Goal: Transaction & Acquisition: Purchase product/service

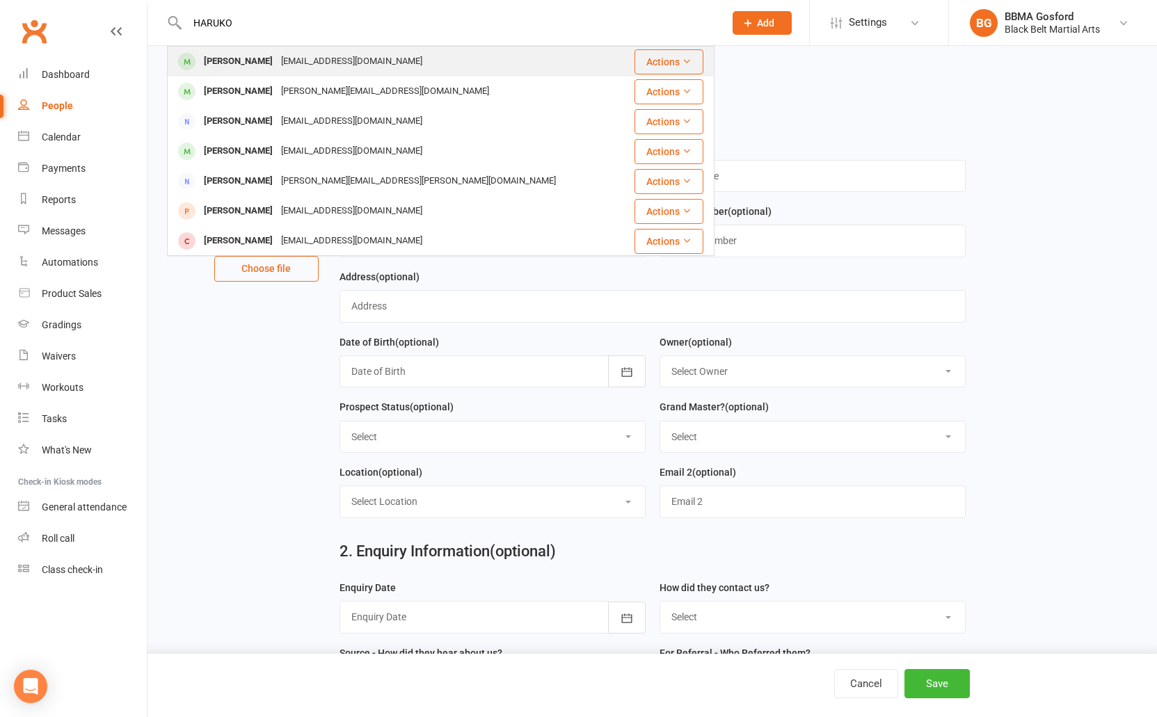
type input "HARUKO"
click at [302, 60] on div "heaton_1@bigpond.com" at bounding box center [352, 61] width 150 height 20
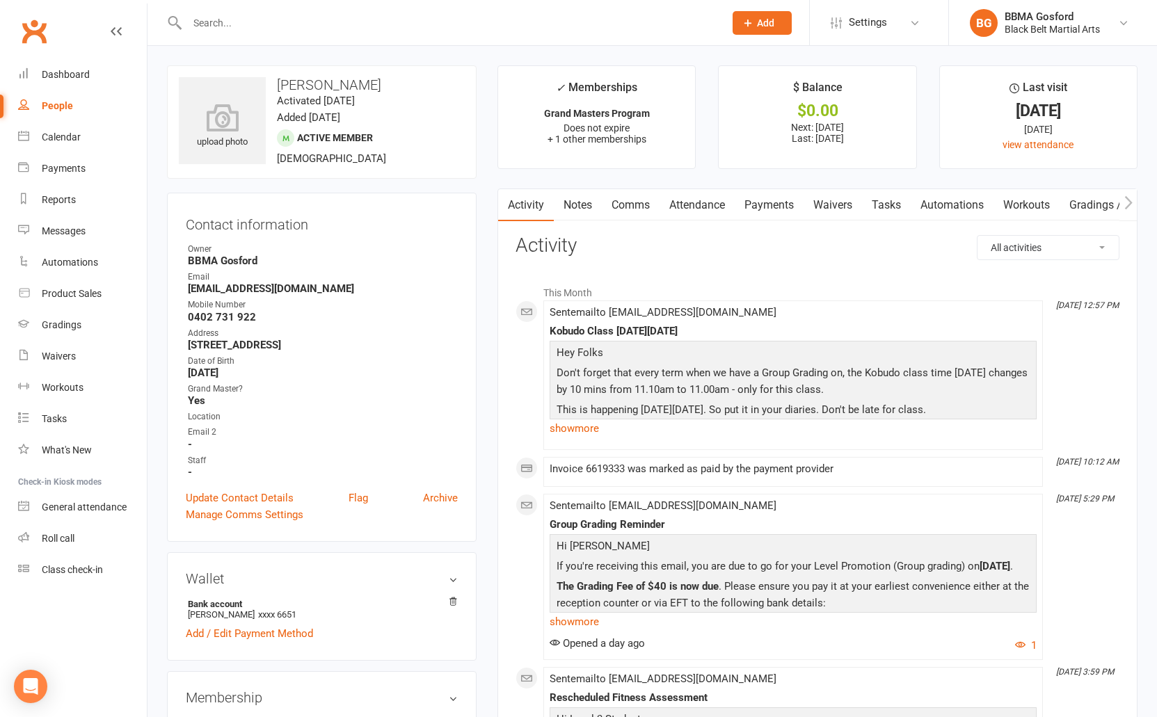
click at [775, 202] on link "Payments" at bounding box center [768, 205] width 69 height 32
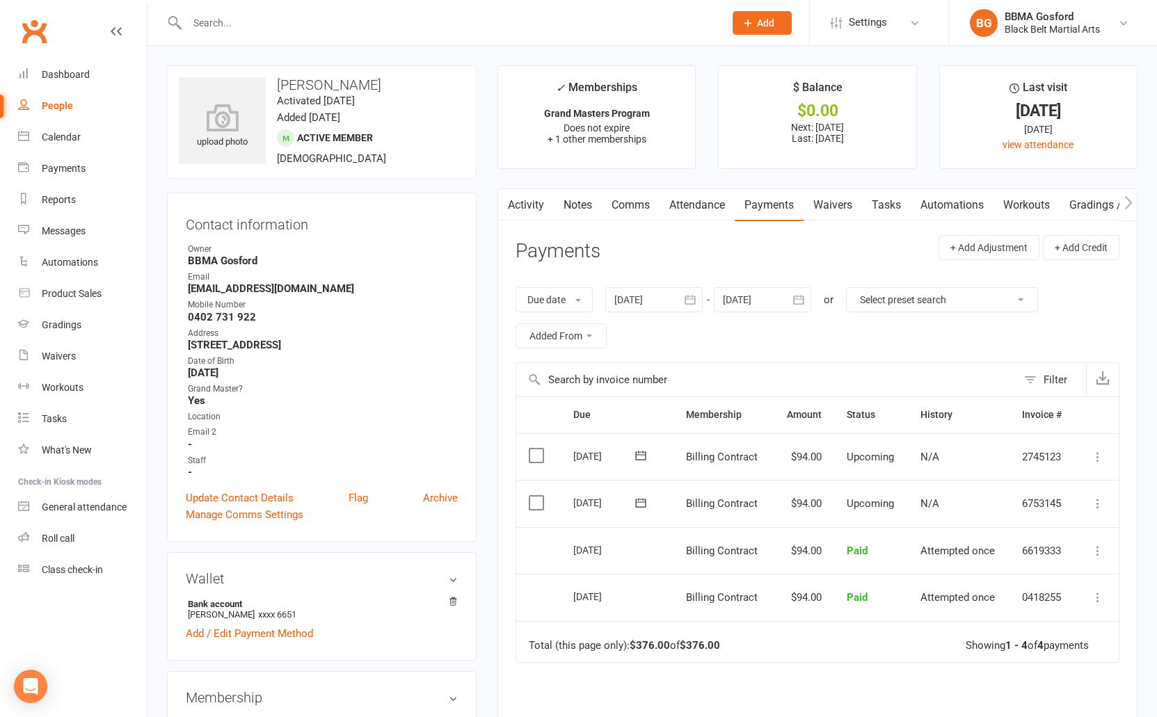
click at [677, 301] on div at bounding box center [653, 299] width 97 height 25
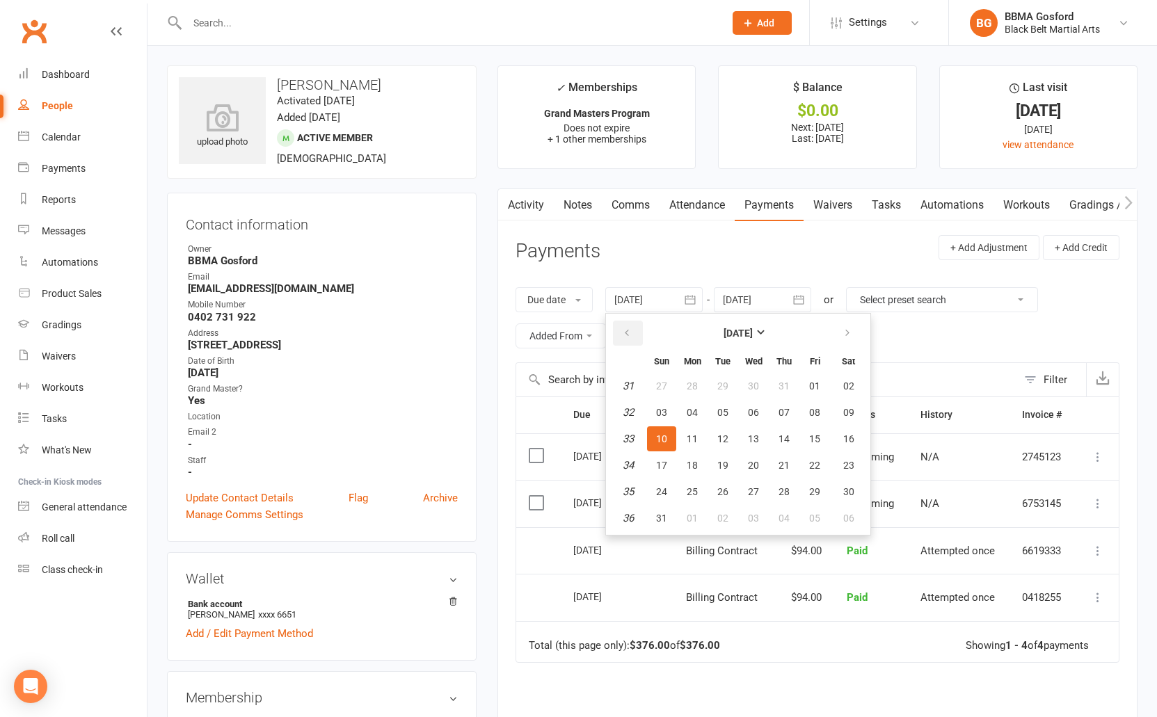
click at [632, 340] on button "button" at bounding box center [628, 333] width 30 height 25
click at [659, 389] on span "01" at bounding box center [661, 385] width 11 height 11
type input "01 Jun 2025"
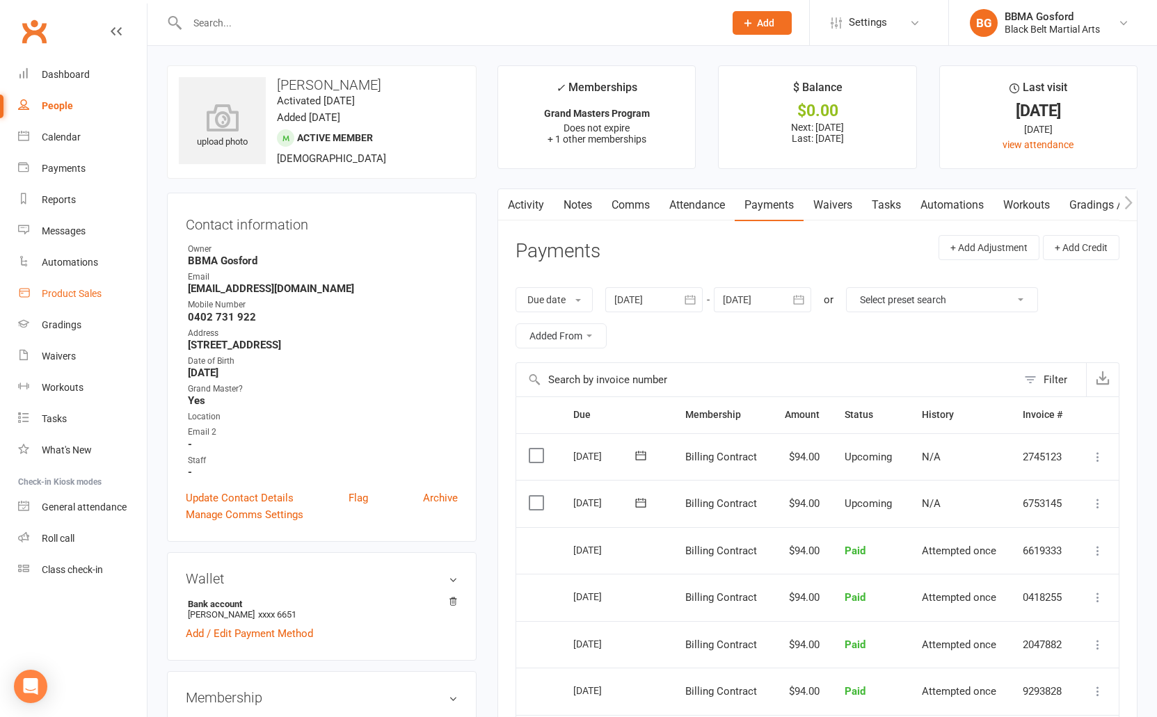
click at [72, 289] on div "Product Sales" at bounding box center [72, 293] width 60 height 11
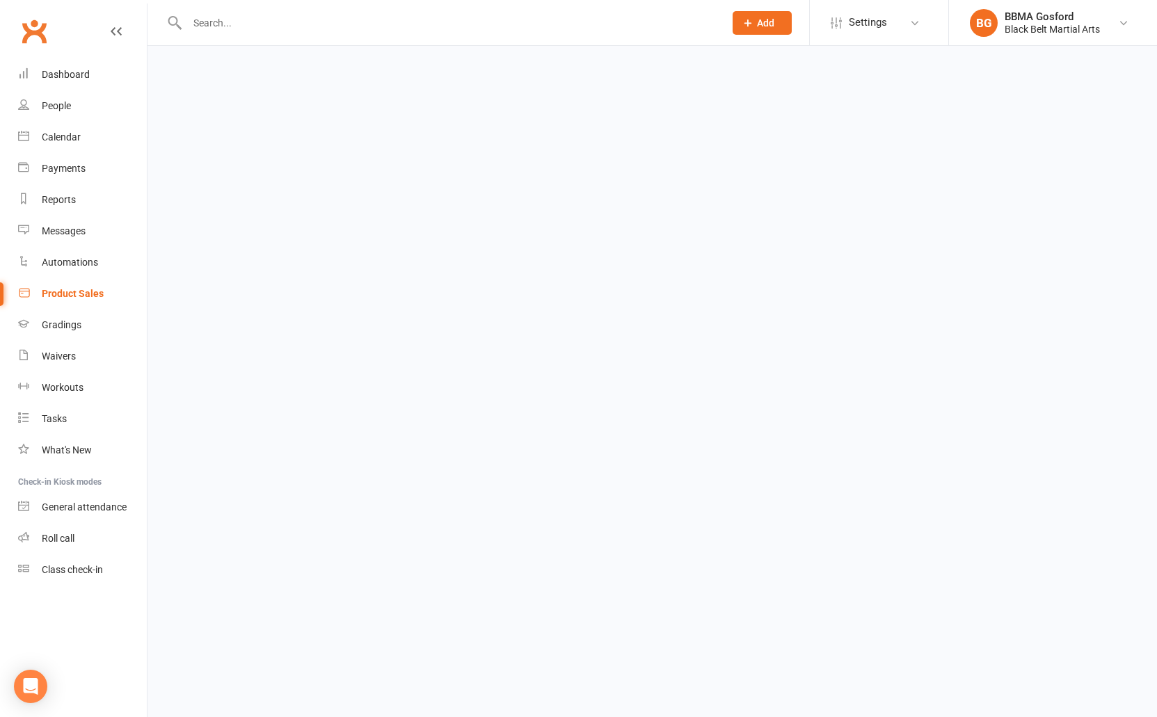
select select "100"
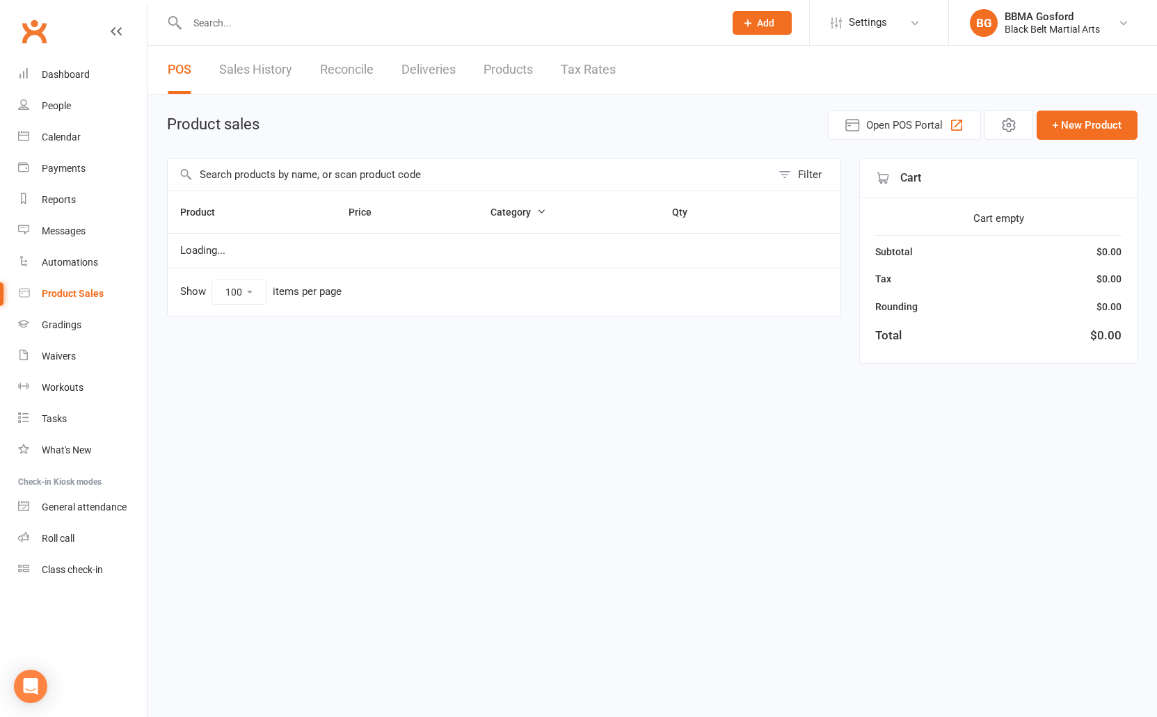
click at [325, 174] on input "text" at bounding box center [470, 175] width 604 height 32
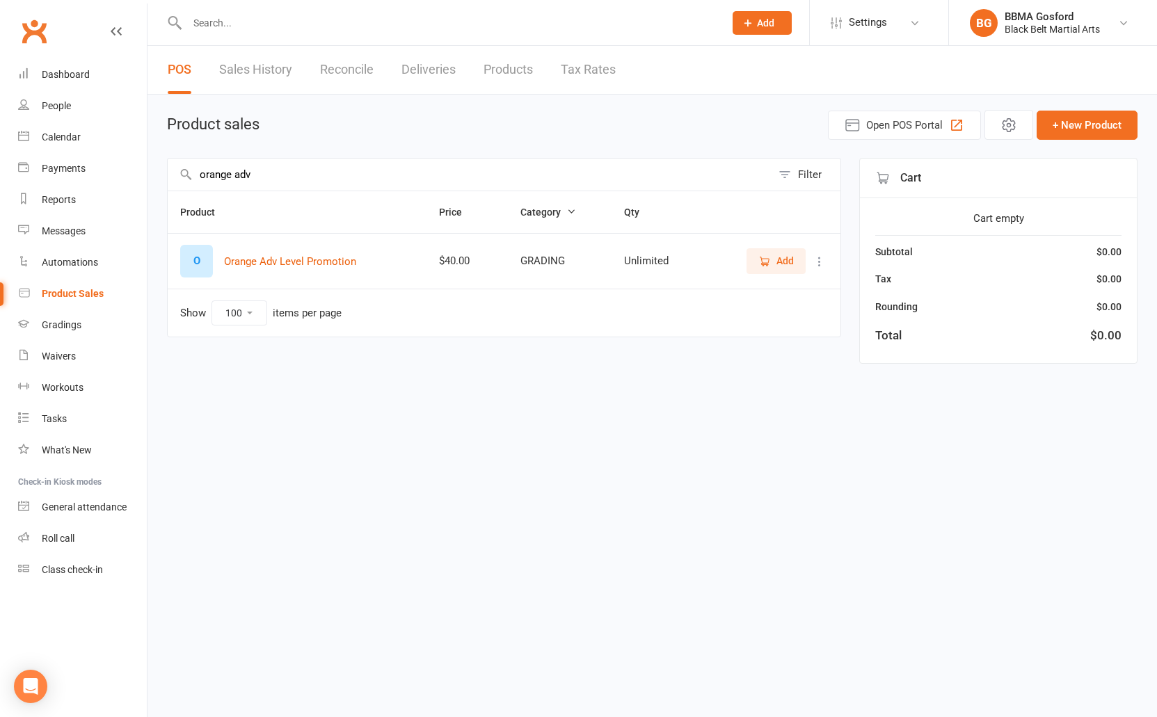
type input "orange adv"
click at [769, 262] on icon "button" at bounding box center [764, 261] width 13 height 13
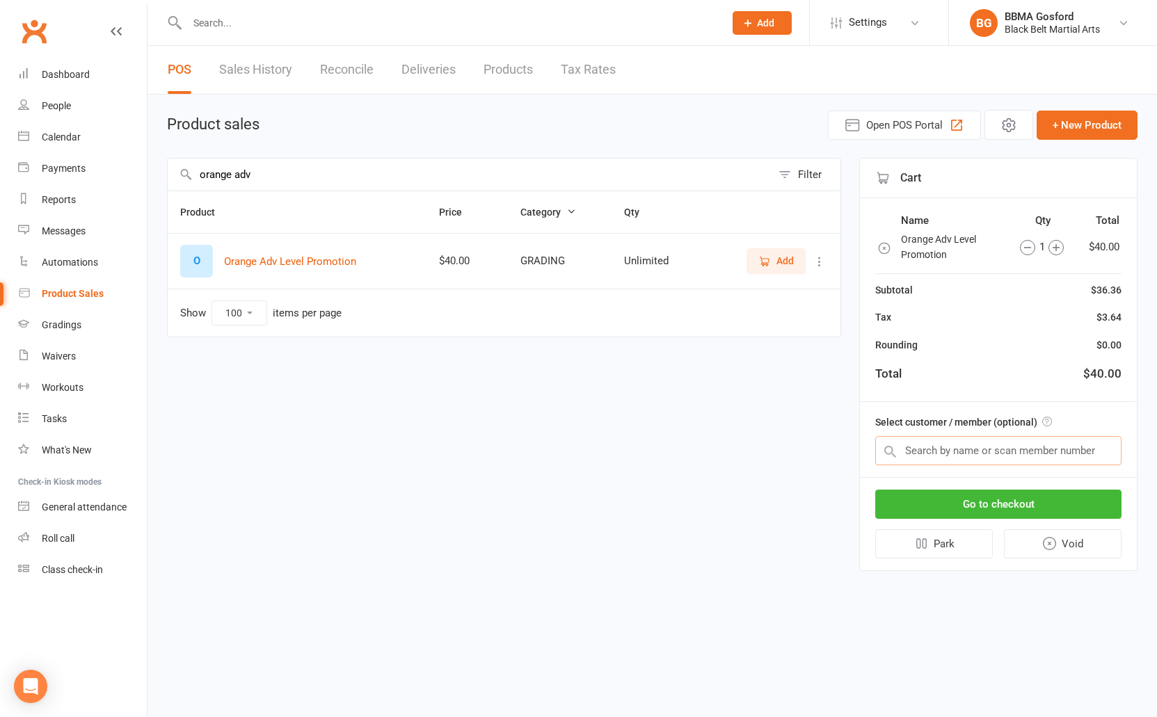
click at [963, 449] on input "text" at bounding box center [998, 450] width 246 height 29
type input "haruko"
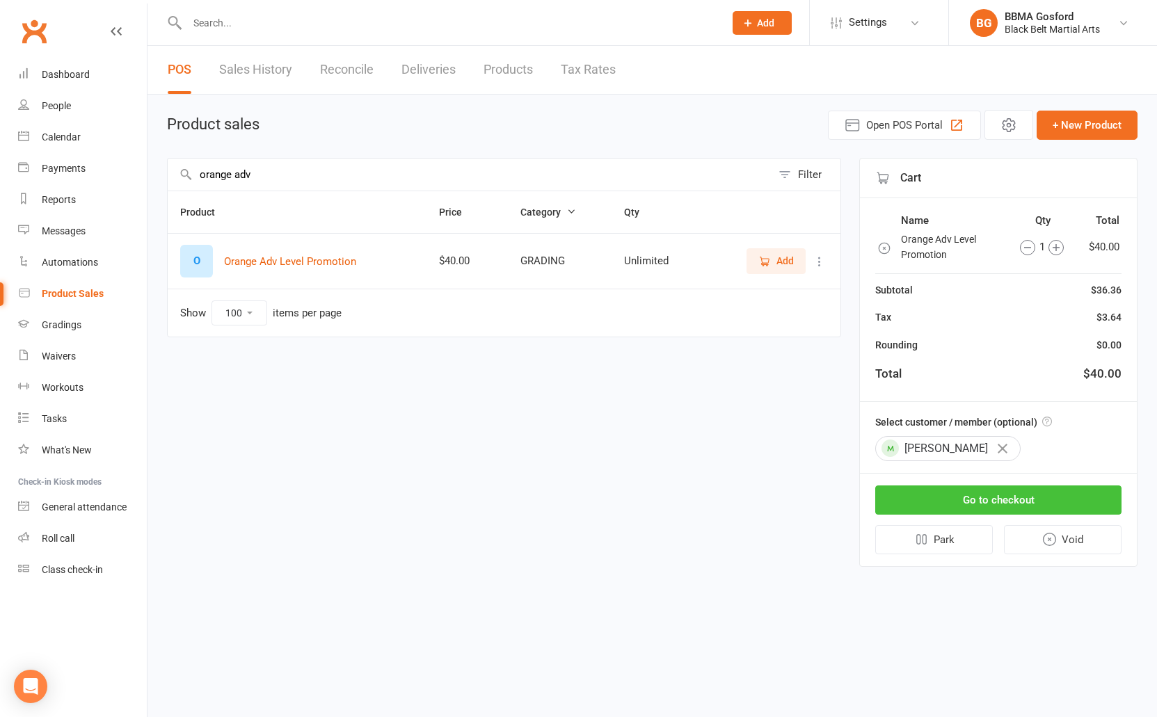
click at [1007, 499] on button "Go to checkout" at bounding box center [998, 499] width 246 height 29
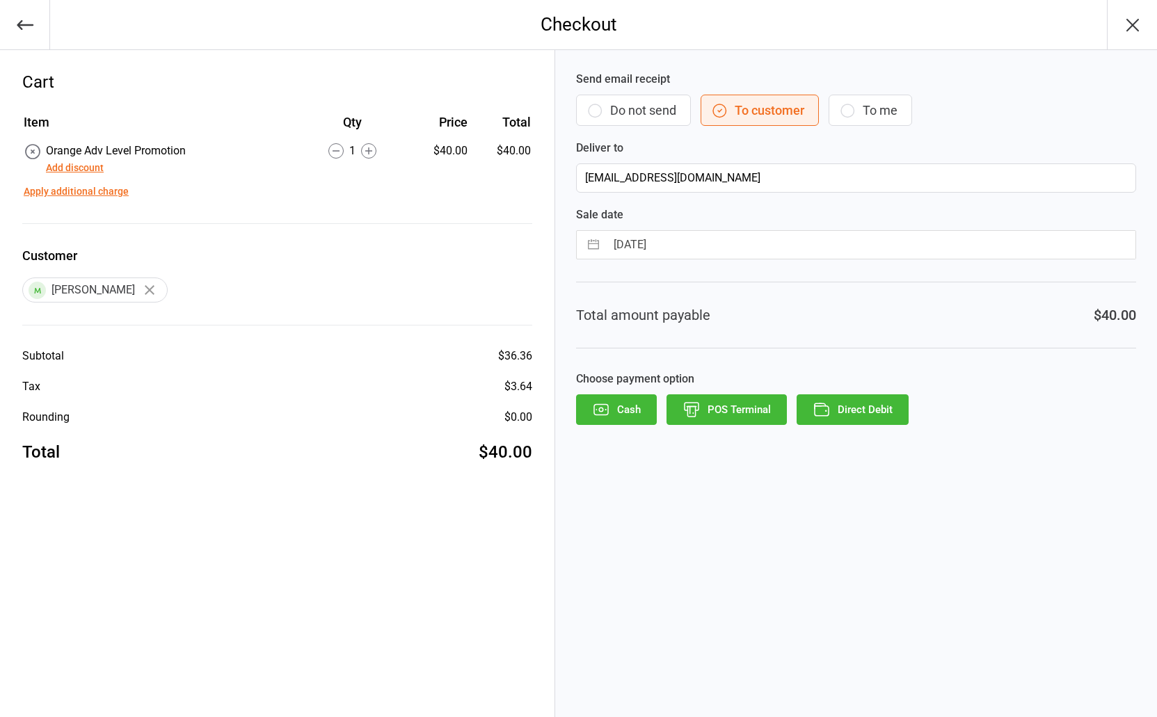
click at [718, 397] on button "POS Terminal" at bounding box center [726, 409] width 120 height 31
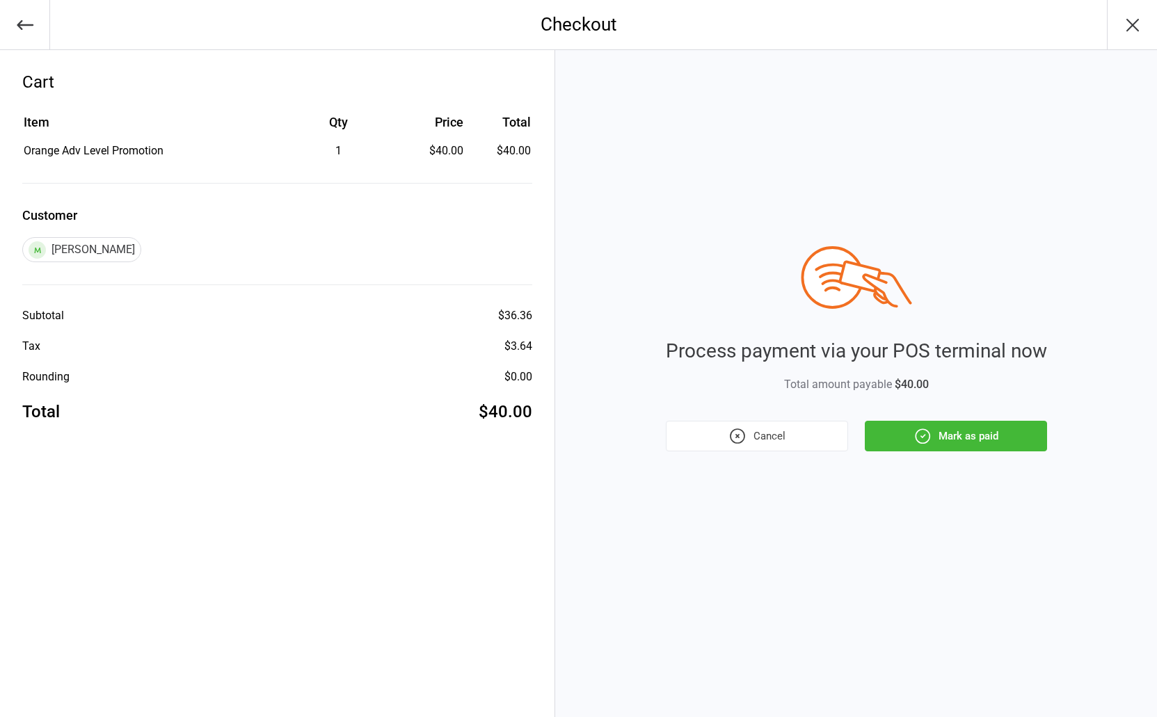
click at [951, 437] on button "Mark as paid" at bounding box center [955, 436] width 182 height 31
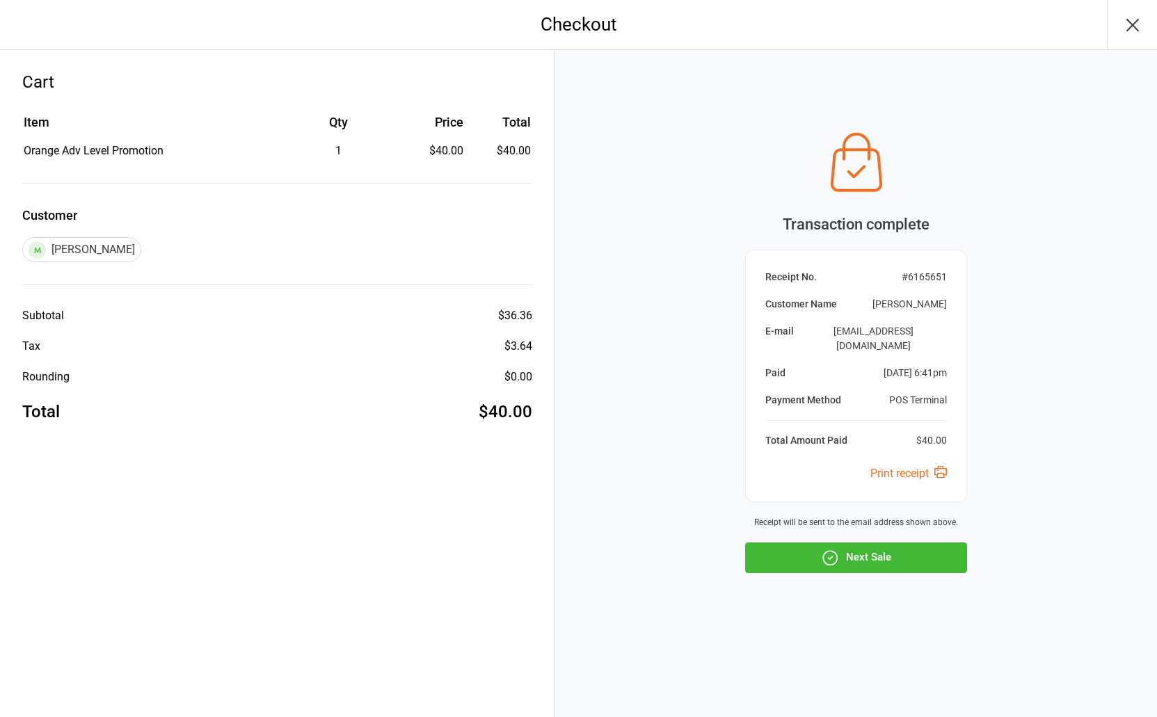
click at [867, 559] on button "Next Sale" at bounding box center [856, 557] width 222 height 31
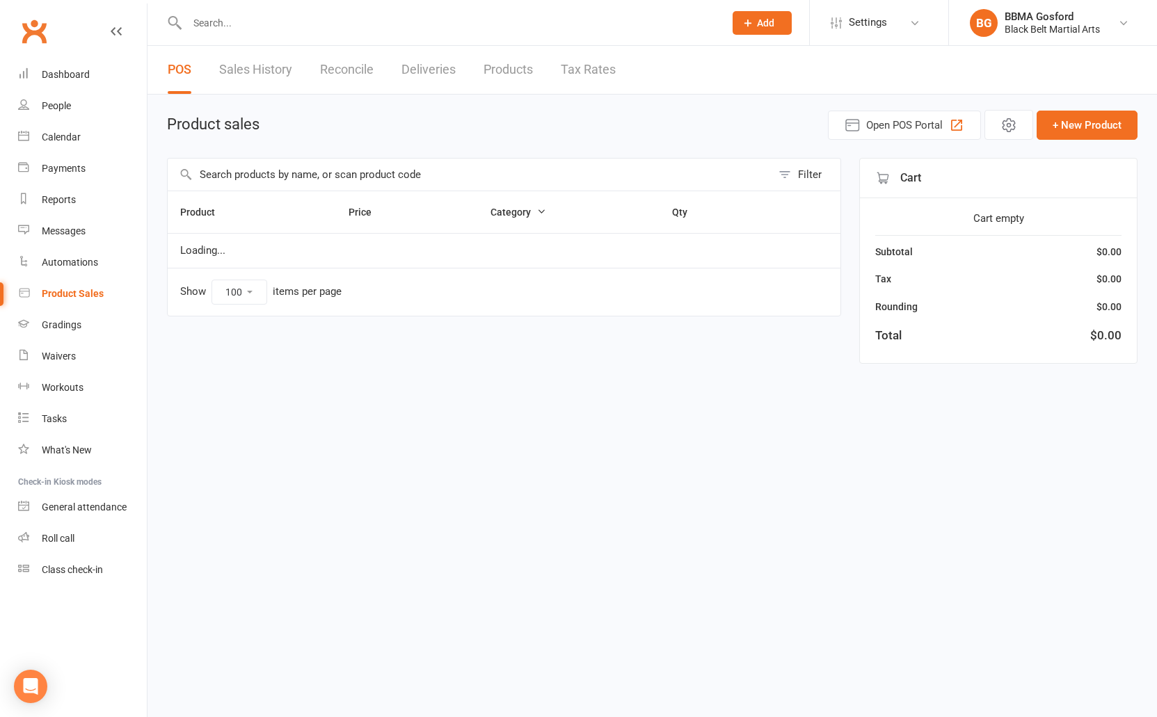
select select "100"
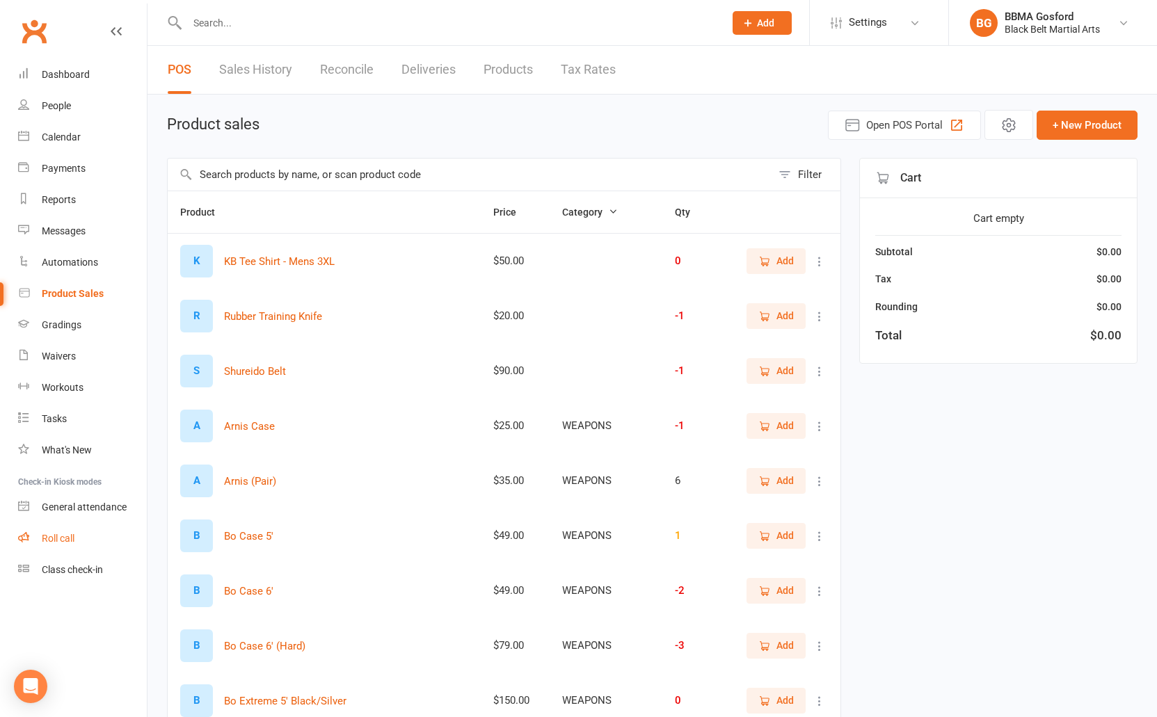
click at [74, 542] on div "Roll call" at bounding box center [58, 538] width 33 height 11
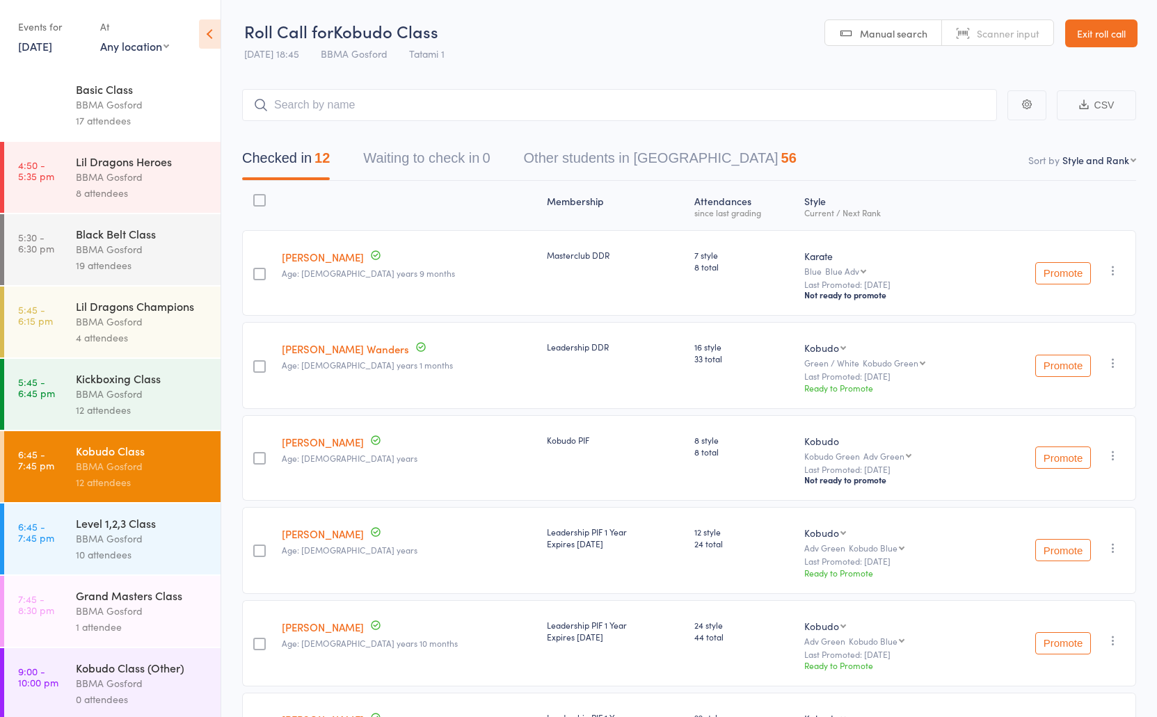
scroll to position [362, 0]
click at [116, 529] on div "Level 1,2,3 Class" at bounding box center [142, 521] width 133 height 15
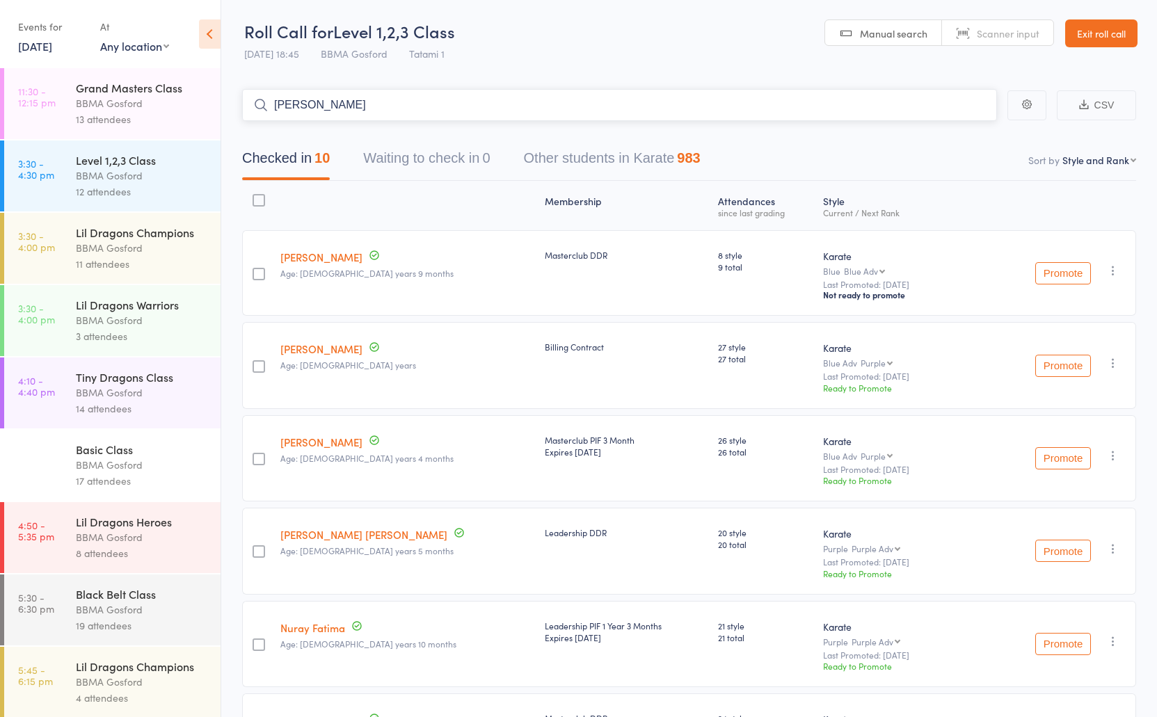
type input "[PERSON_NAME]"
click at [396, 111] on input "search" at bounding box center [619, 105] width 755 height 32
type input "[PERSON_NAME]"
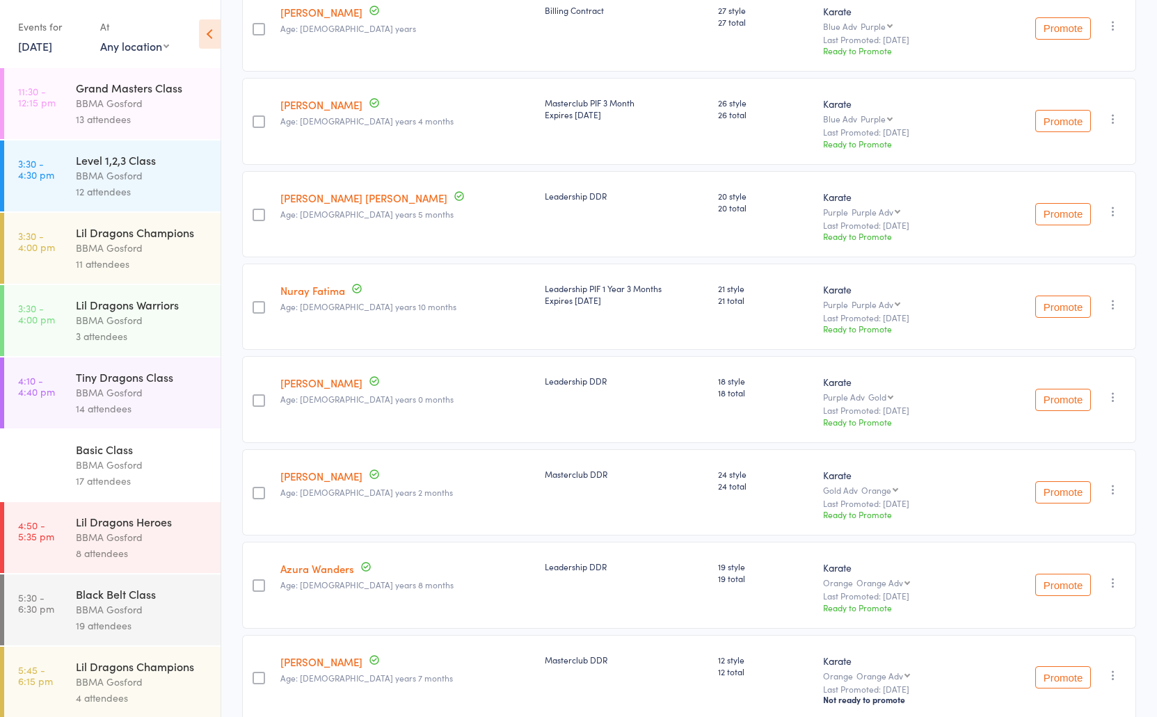
scroll to position [0, 0]
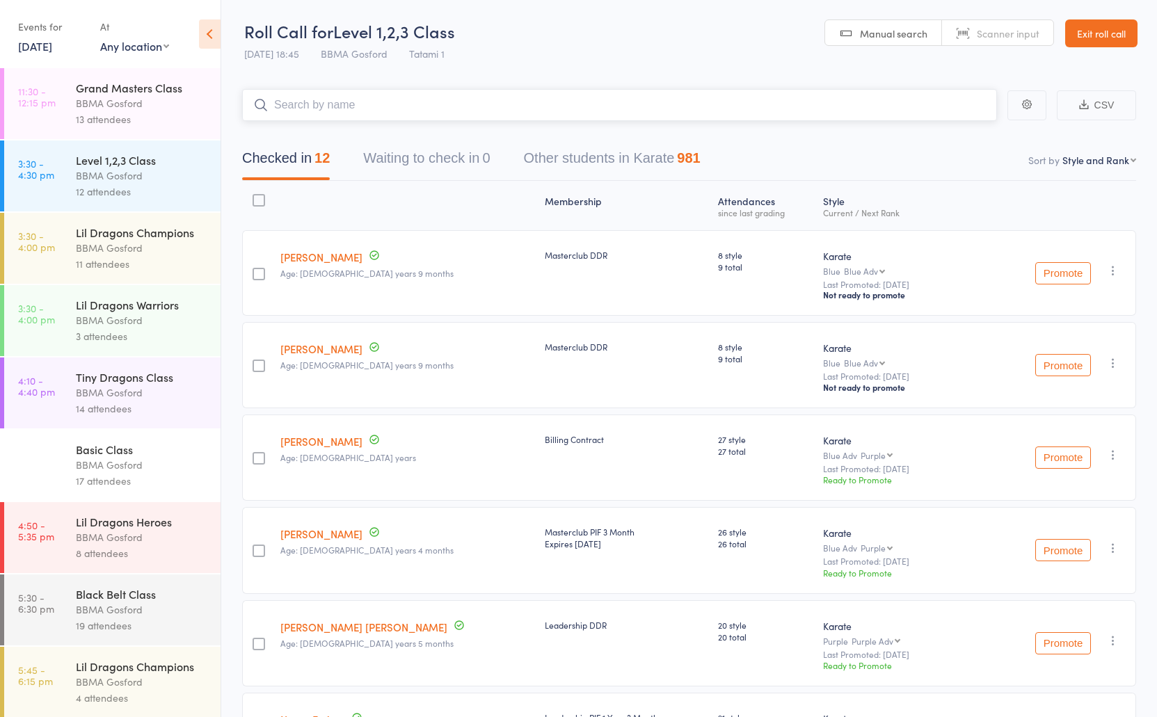
click at [327, 108] on input "search" at bounding box center [619, 105] width 755 height 32
type input "o"
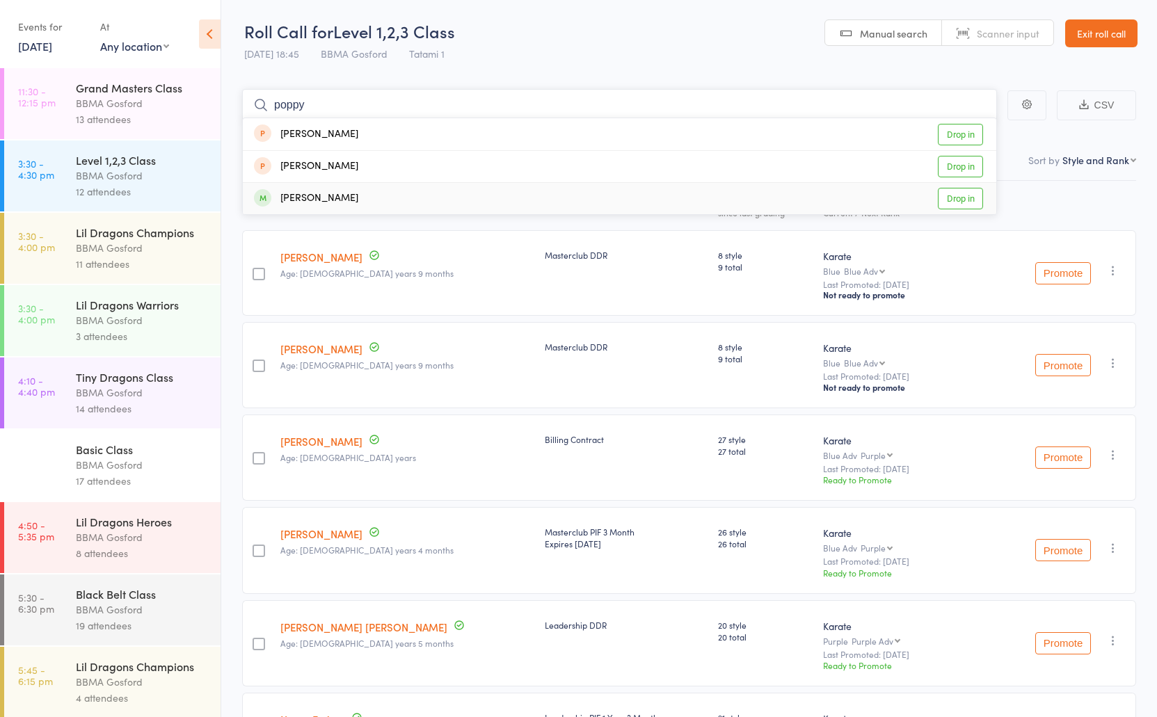
type input "poppy"
click at [325, 195] on div "[PERSON_NAME]" at bounding box center [306, 199] width 104 height 16
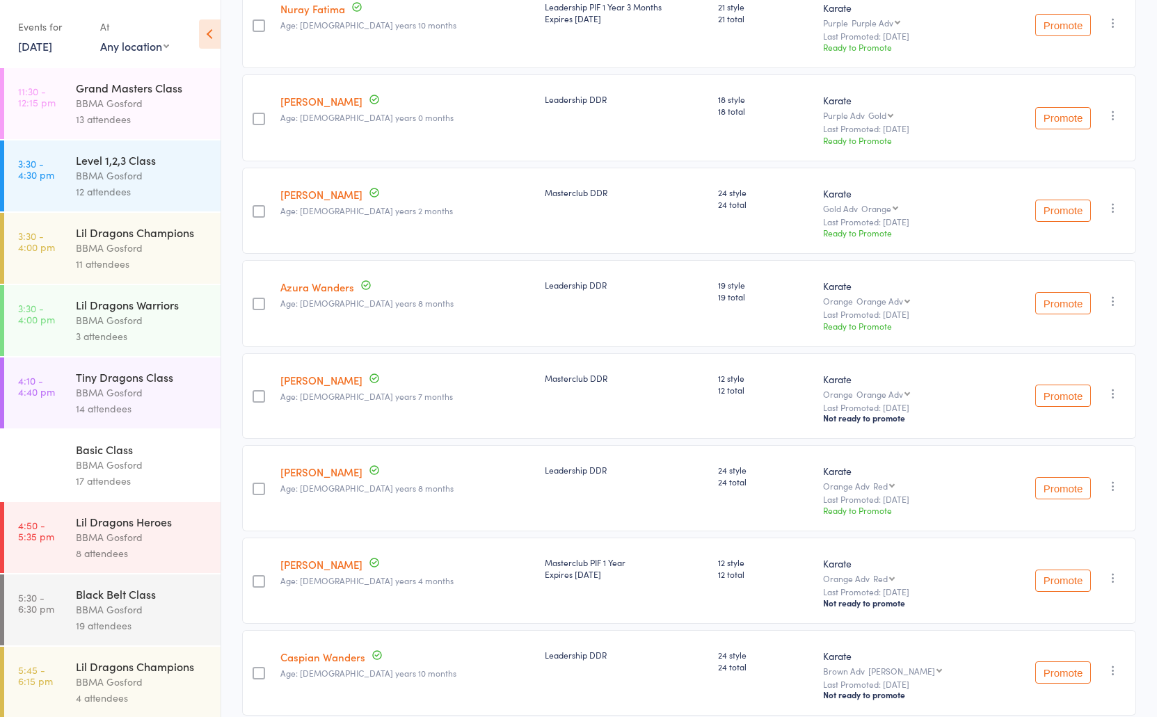
scroll to position [713, 0]
